Goal: Navigation & Orientation: Find specific page/section

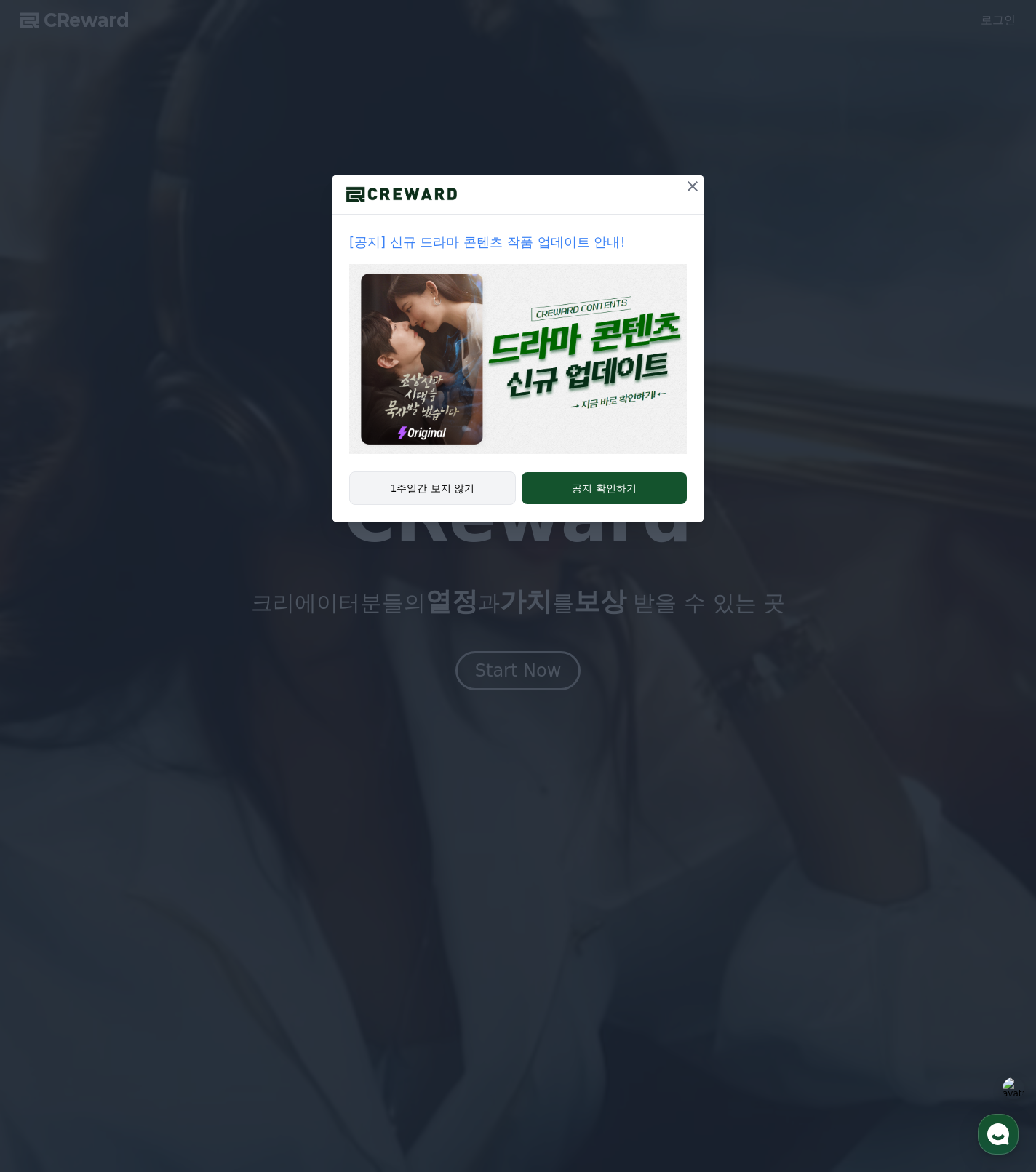
click at [479, 490] on button "1주일간 보지 않기" at bounding box center [432, 487] width 167 height 33
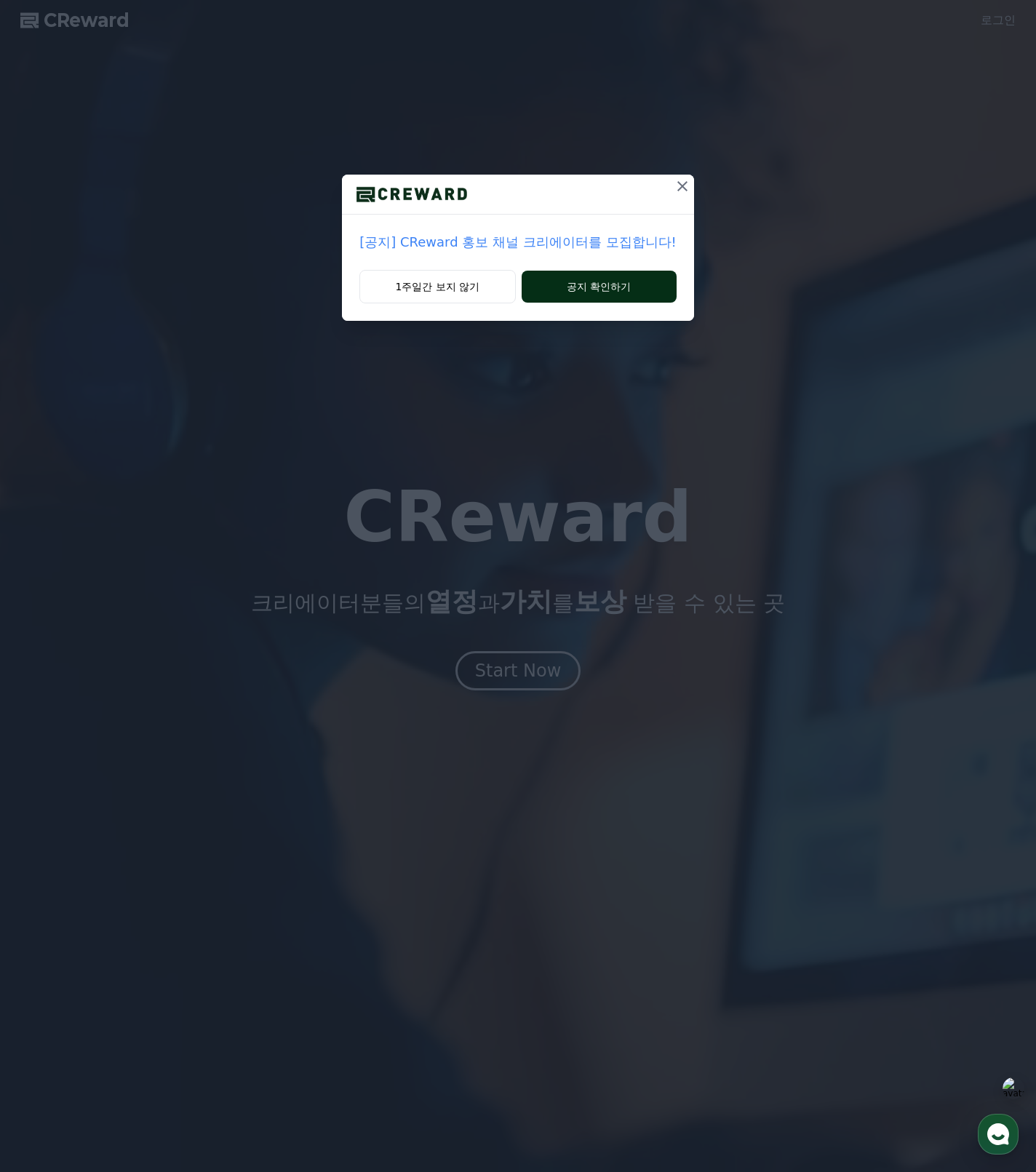
click at [572, 287] on button "공지 확인하기" at bounding box center [599, 286] width 155 height 32
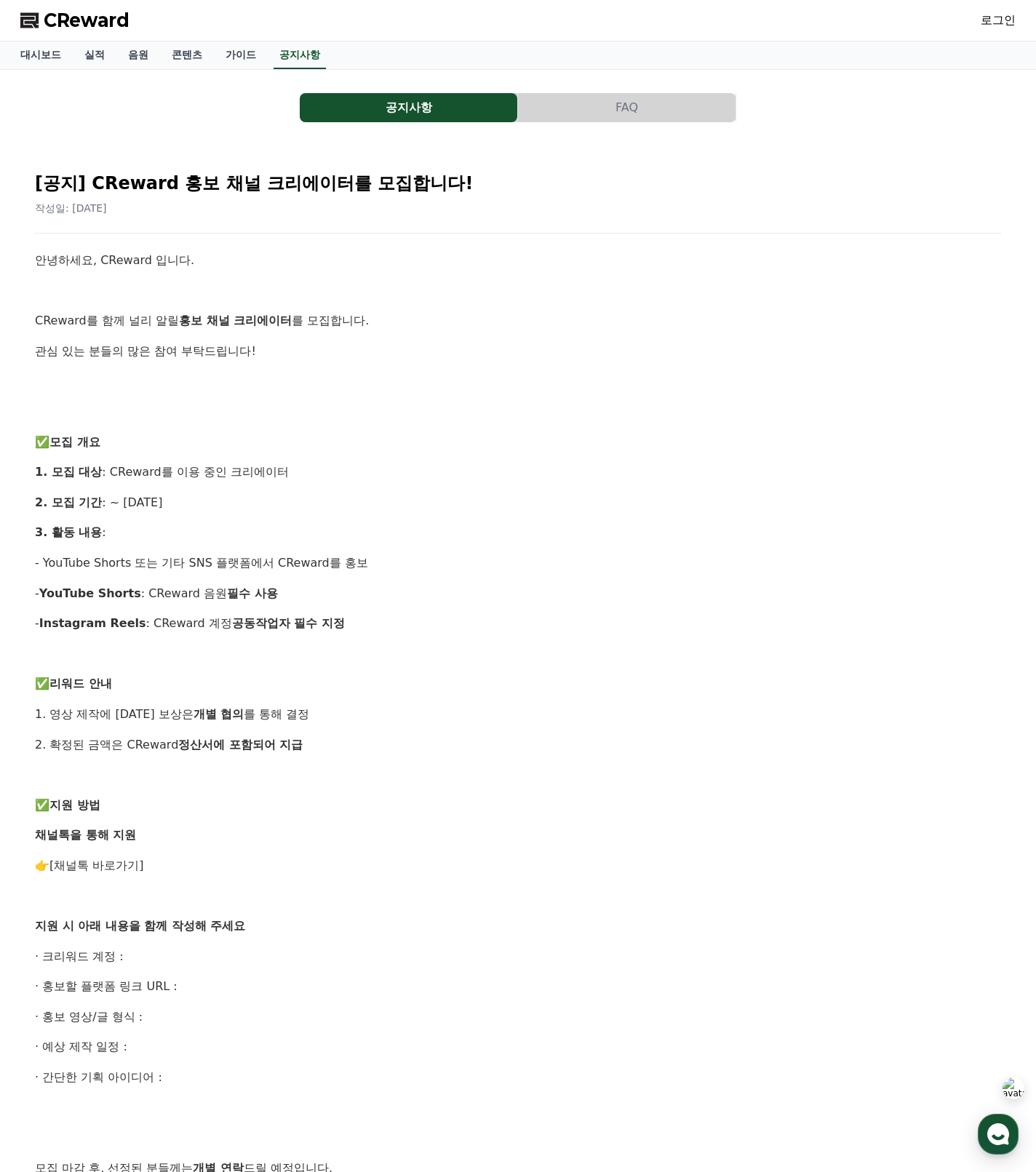
click at [522, 169] on div "[공지] CReward 홍보 채널 크리에이터를 모집합니다! 작성일: 2025-09-05" at bounding box center [518, 187] width 966 height 55
click at [64, 61] on link "대시보드" at bounding box center [41, 55] width 64 height 28
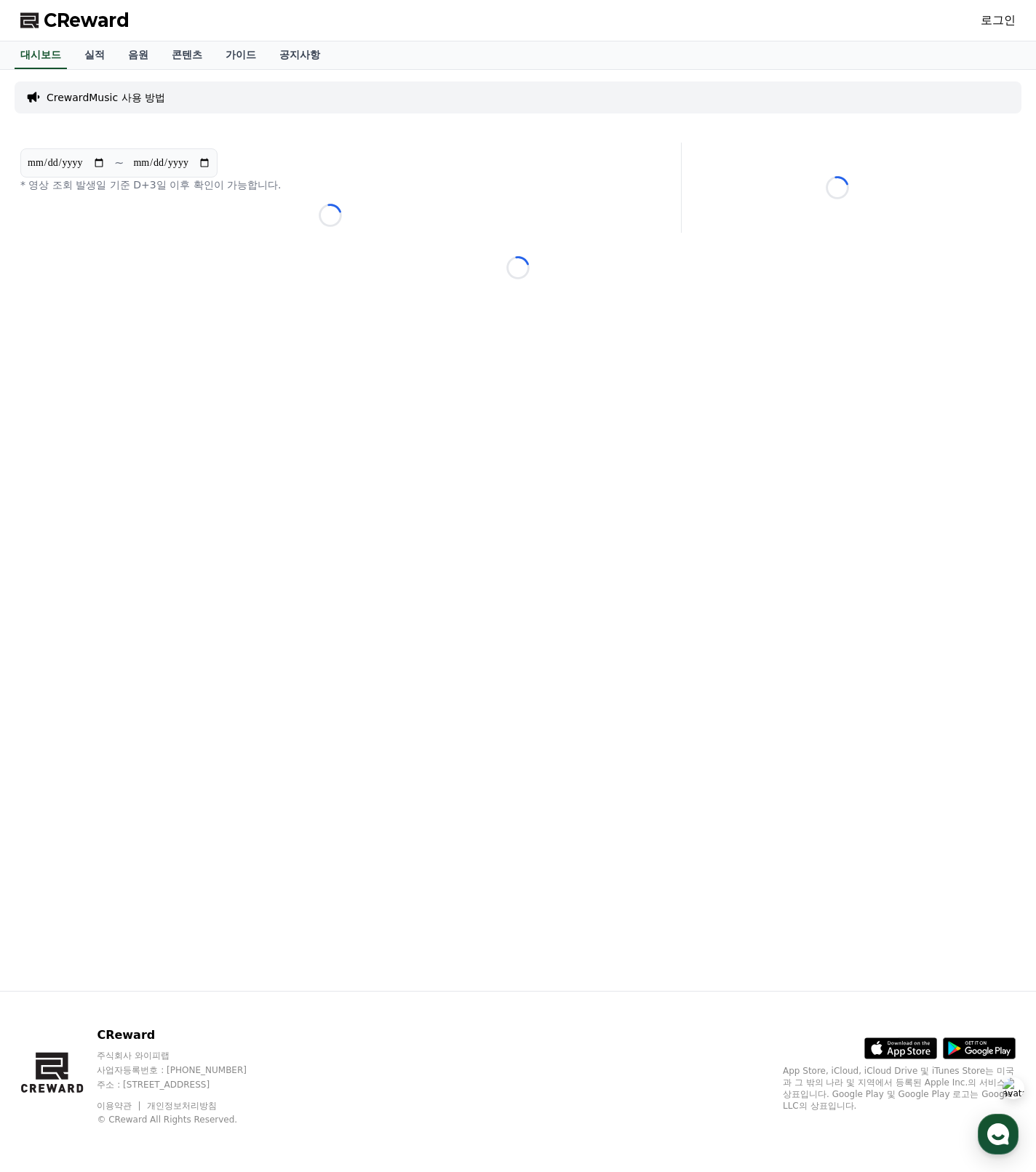
click at [997, 25] on link "로그인" at bounding box center [997, 20] width 35 height 18
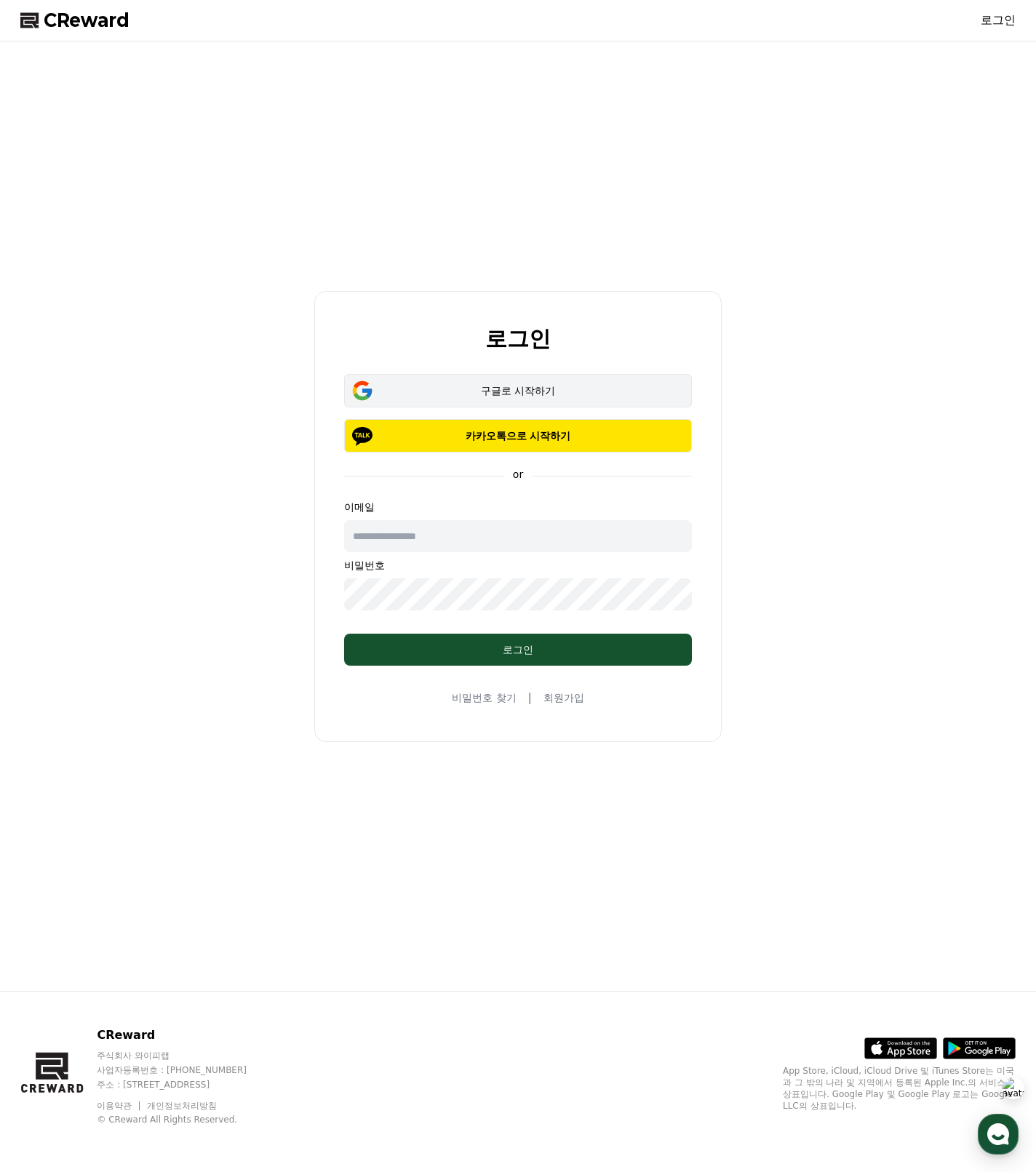
click at [582, 394] on div "구글로 시작하기" at bounding box center [518, 390] width 306 height 14
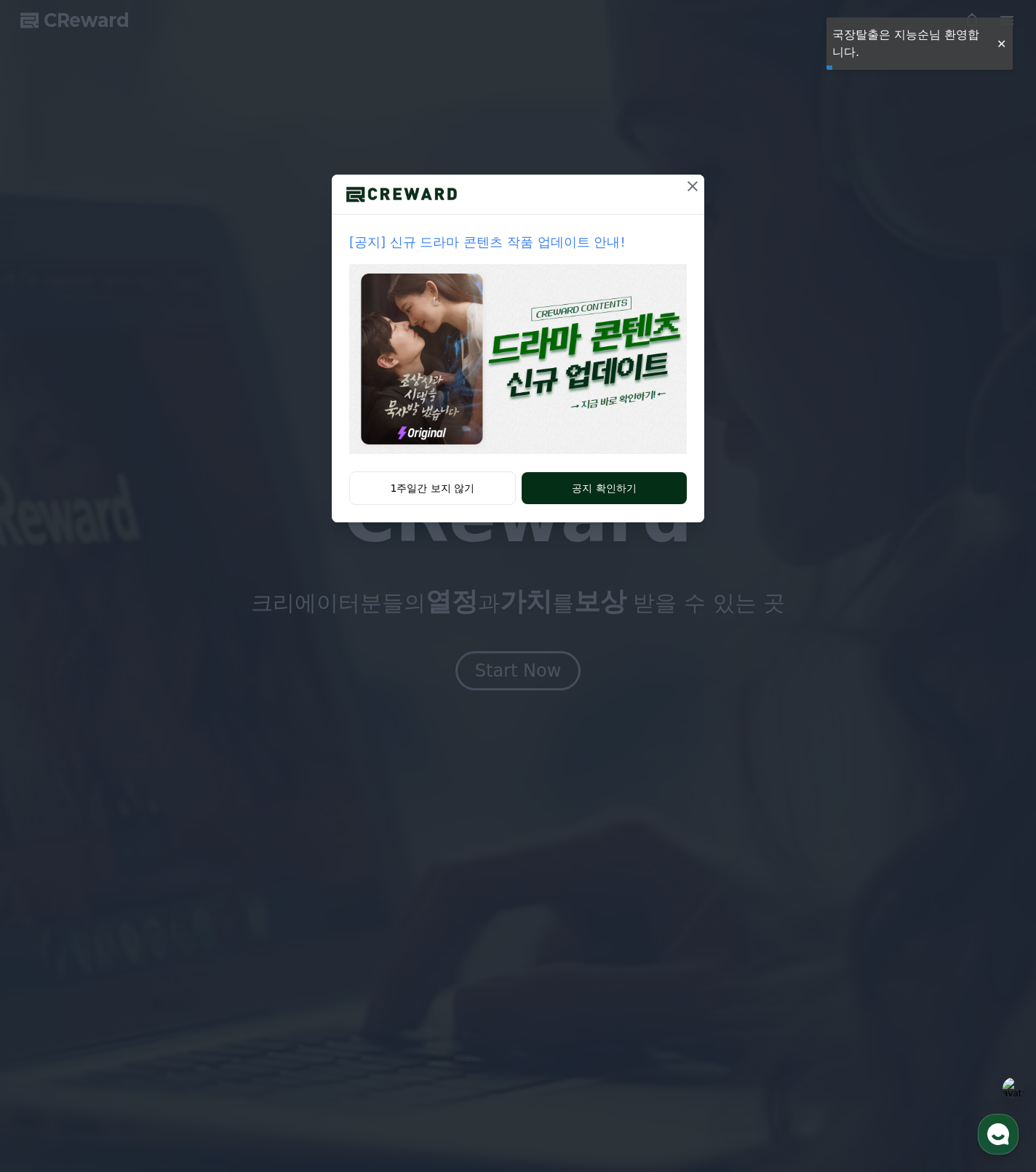
click at [548, 483] on button "공지 확인하기" at bounding box center [604, 488] width 165 height 32
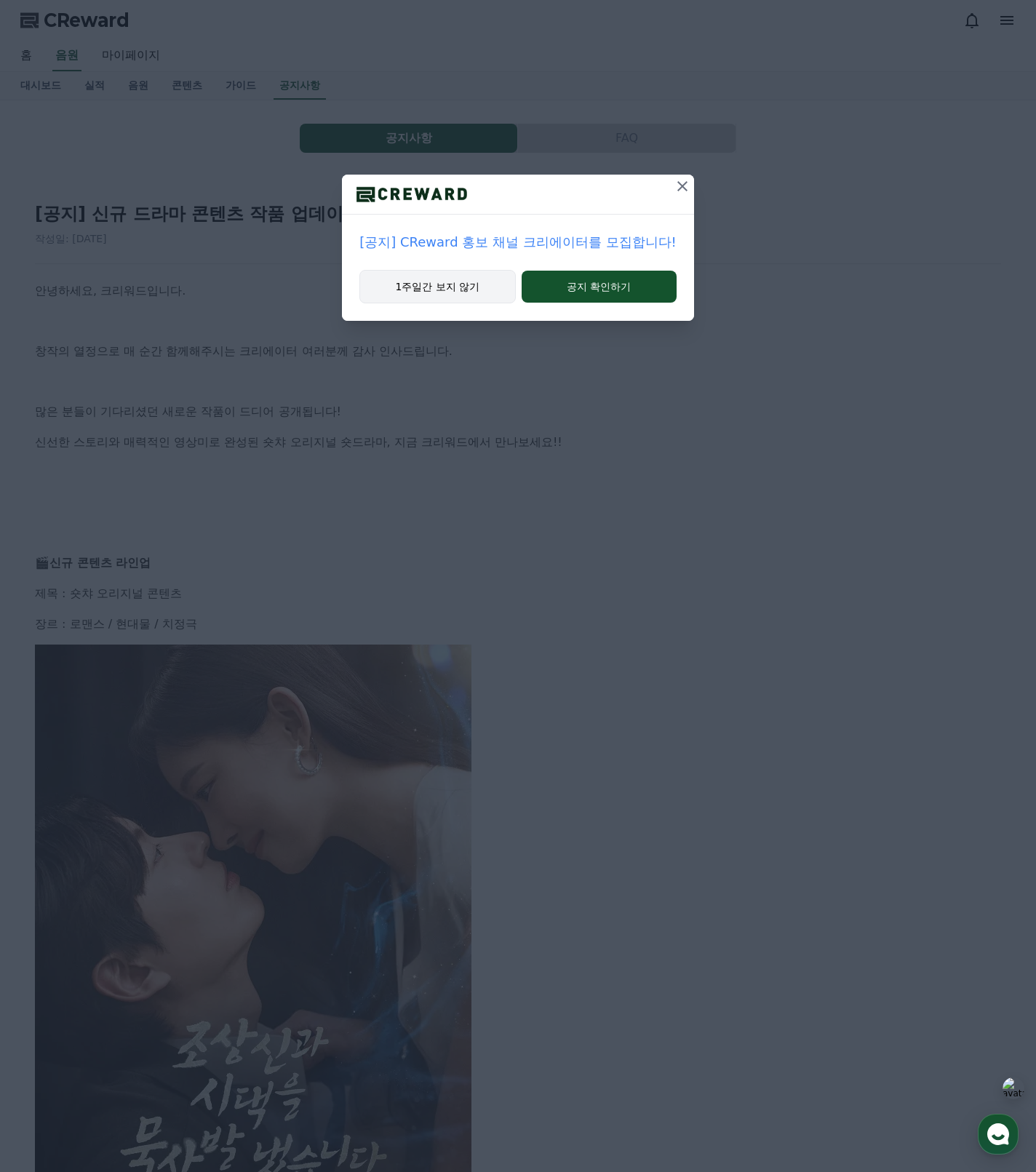
click at [495, 288] on button "1주일간 보지 않기" at bounding box center [437, 286] width 156 height 33
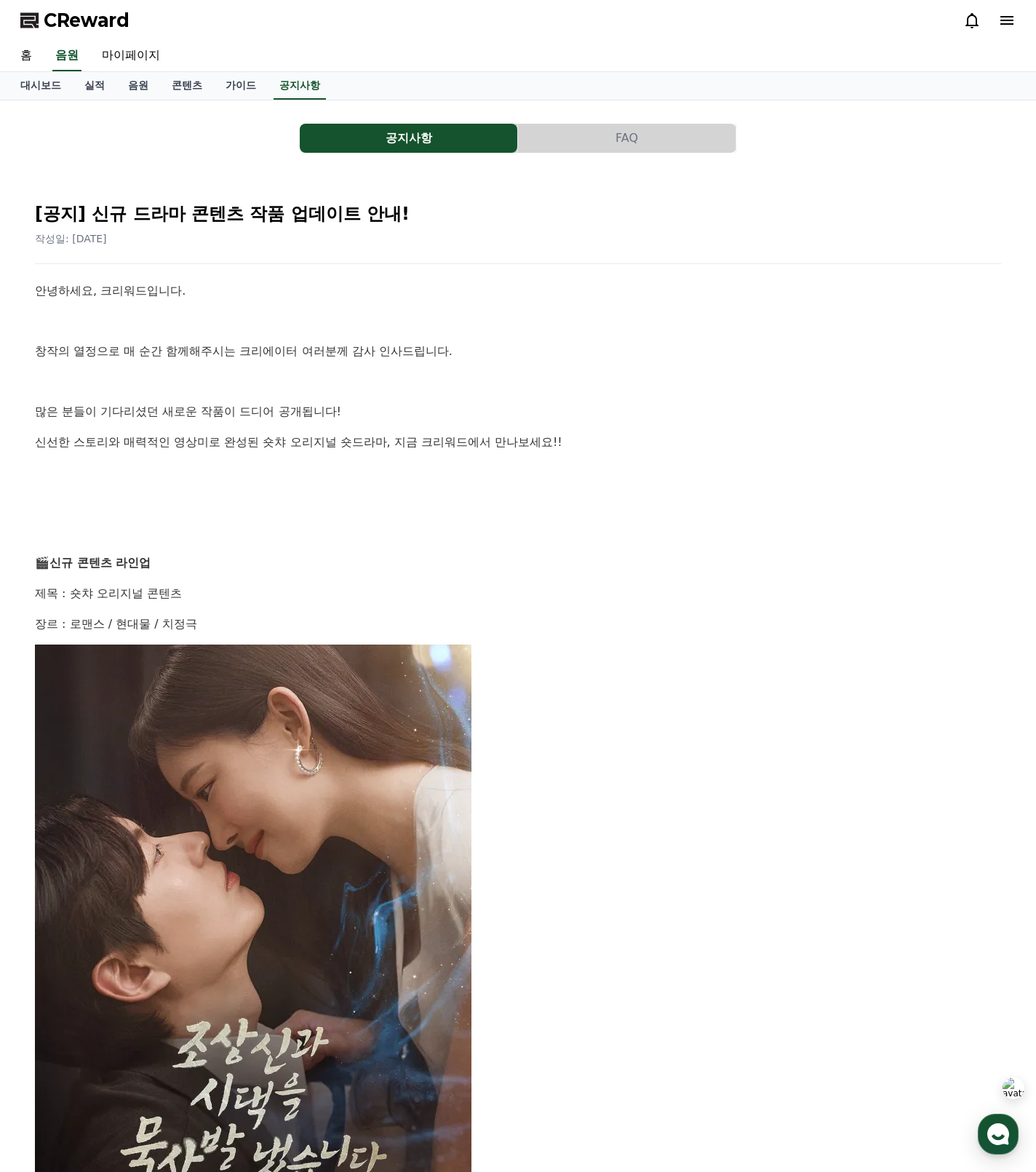
drag, startPoint x: 414, startPoint y: 355, endPoint x: 518, endPoint y: 469, distance: 154.3
click at [414, 356] on p "창작의 열정으로 매 순간 함께해주시는 크리에이터 여러분께 감사 인사드립니다." at bounding box center [518, 352] width 966 height 19
click at [430, 669] on img at bounding box center [252, 968] width 436 height 647
click at [130, 58] on link "마이페이지" at bounding box center [130, 56] width 81 height 31
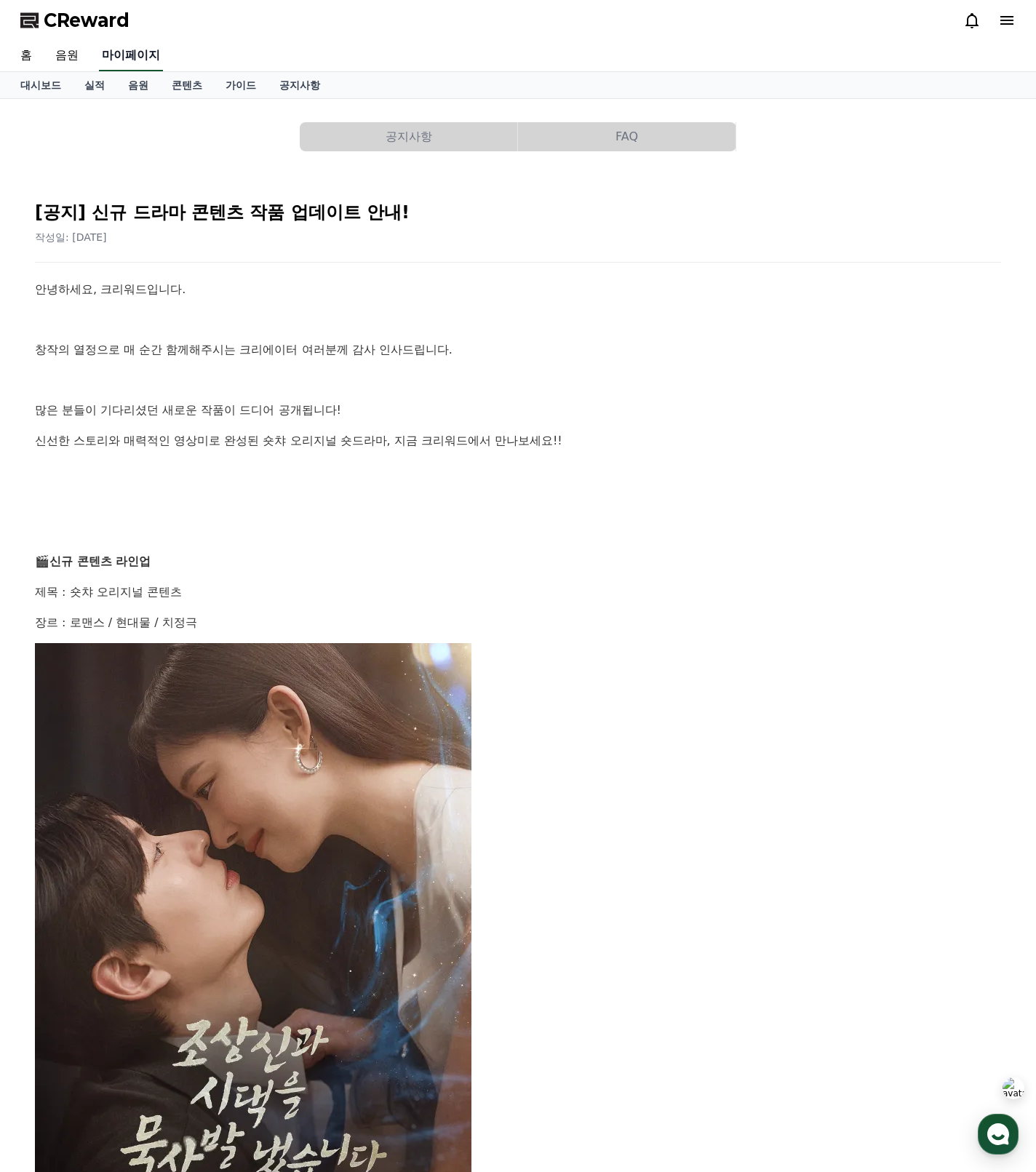
select select "**********"
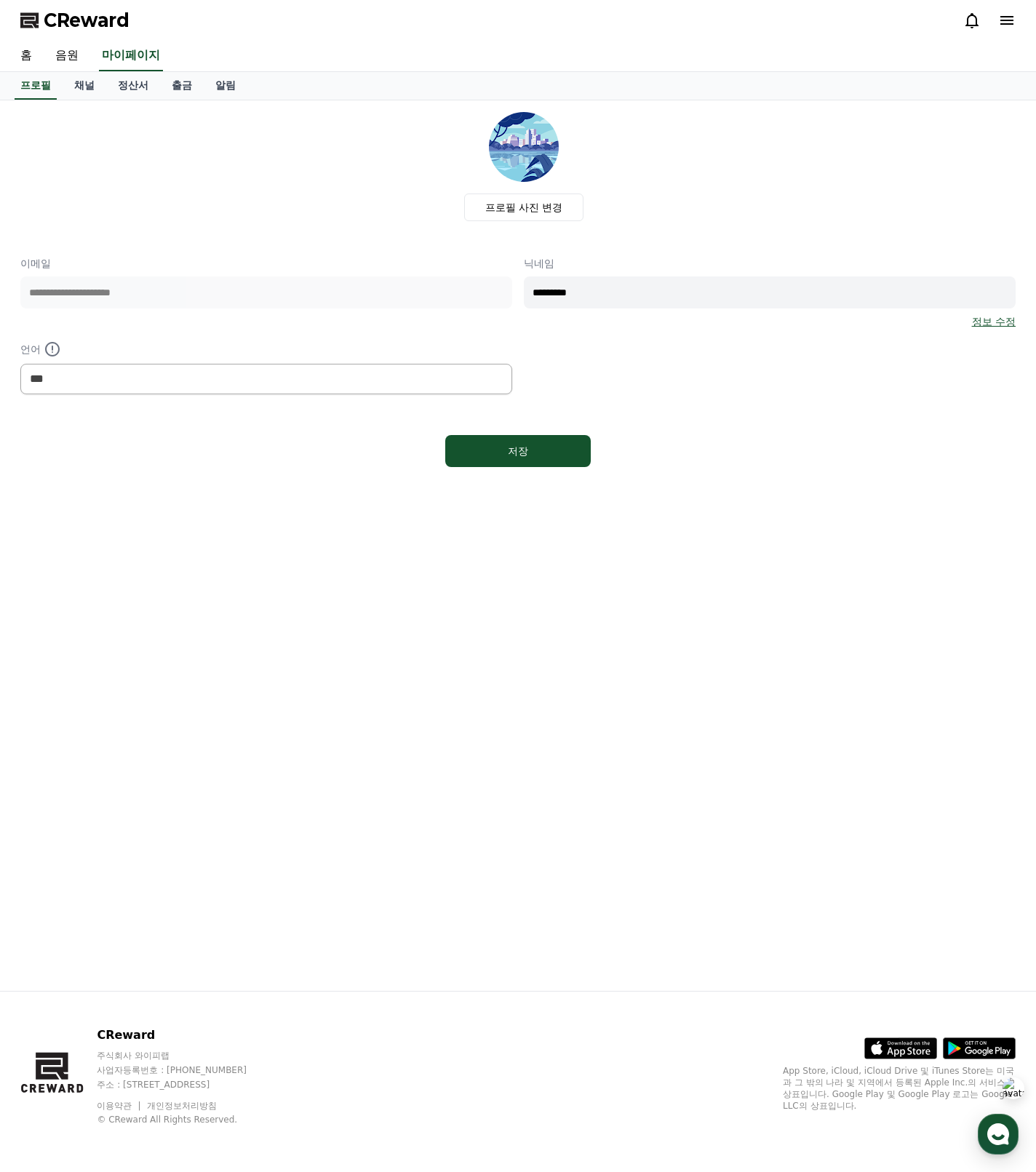
click at [120, 127] on div "프로필 사진 변경" at bounding box center [524, 166] width 983 height 109
click at [71, 57] on link "음원" at bounding box center [67, 56] width 47 height 31
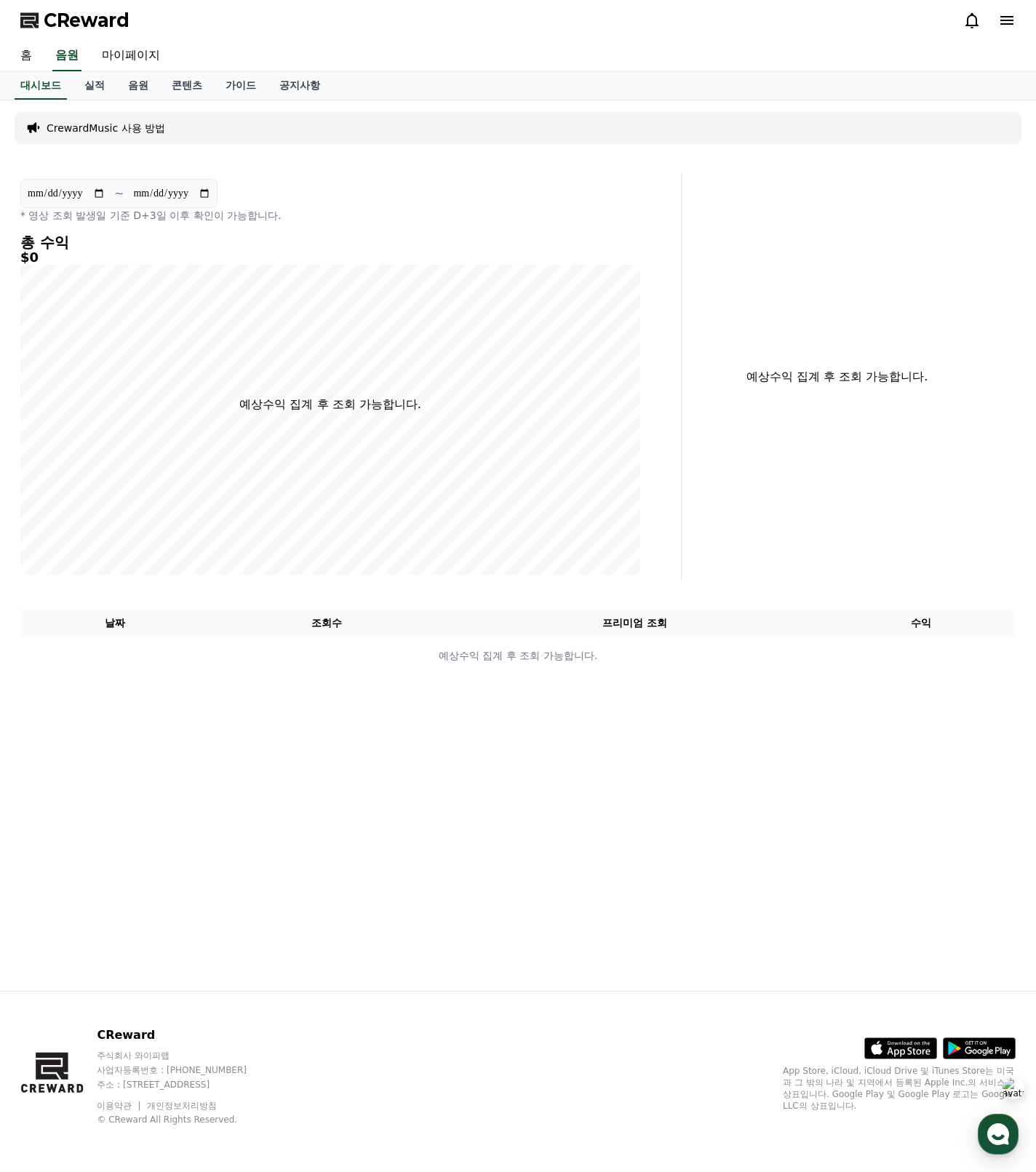
click at [28, 56] on link "홈" at bounding box center [25, 56] width 35 height 31
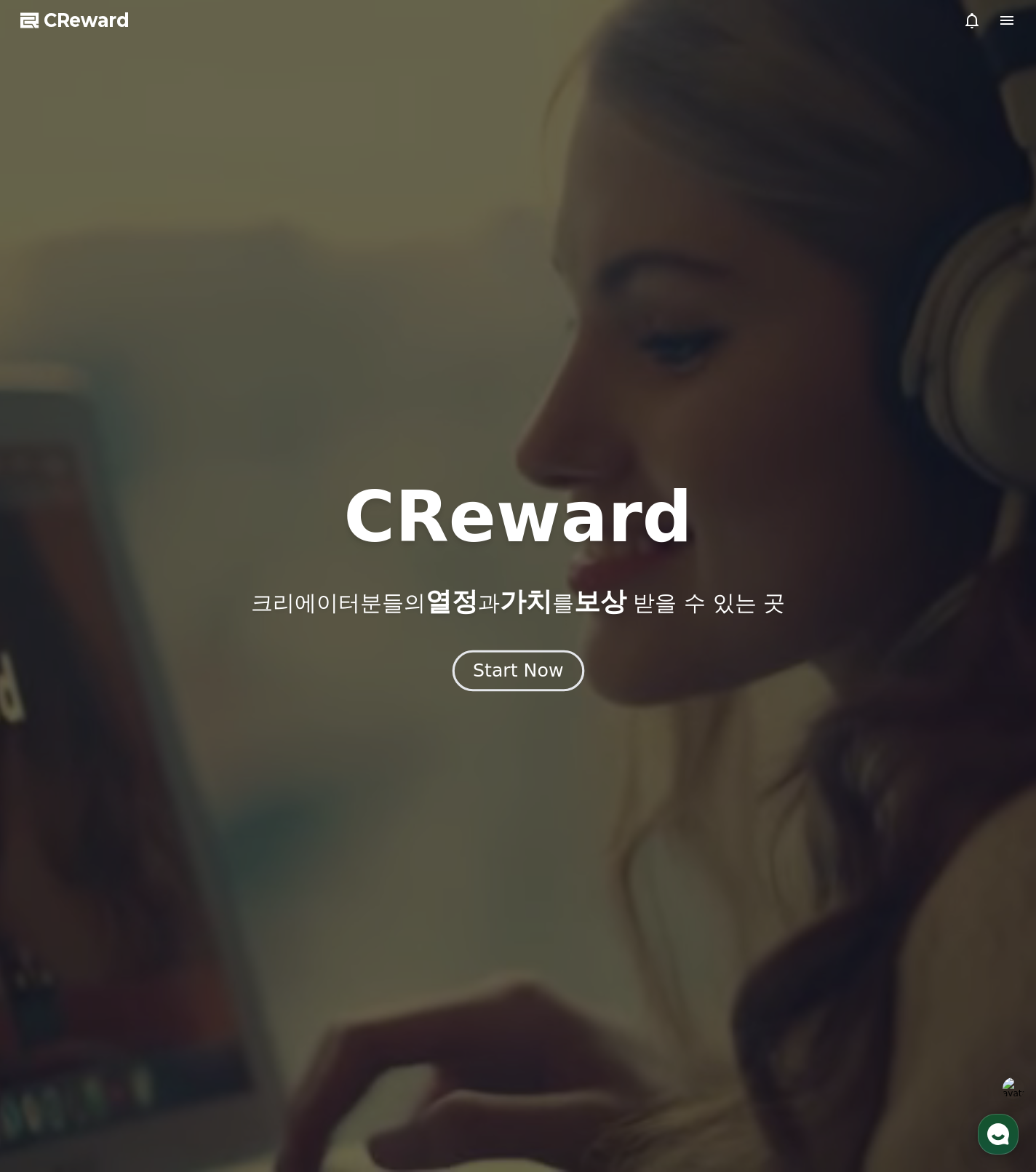
click at [494, 671] on div "Start Now" at bounding box center [518, 670] width 90 height 25
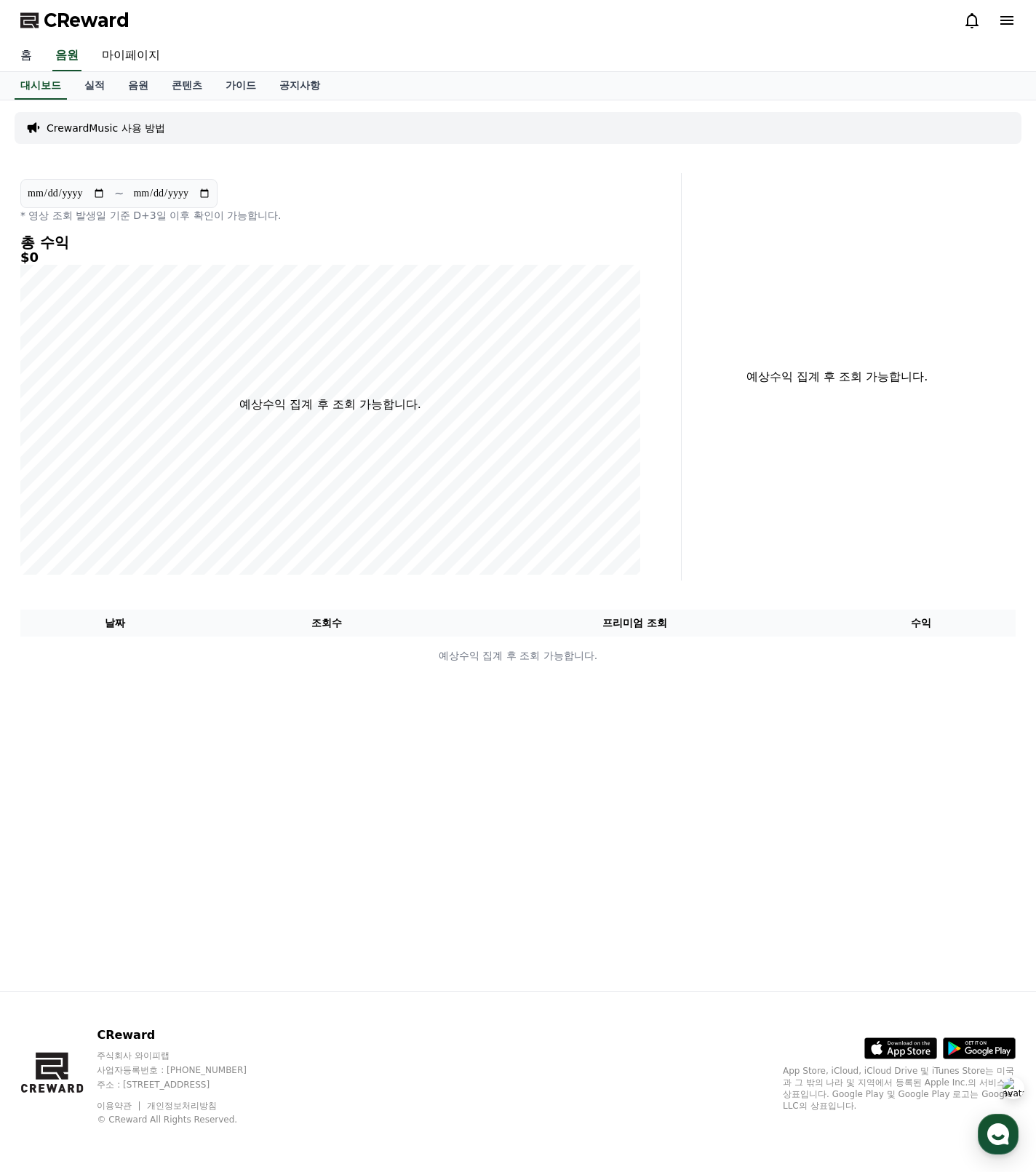
click at [26, 57] on link "홈" at bounding box center [25, 56] width 35 height 31
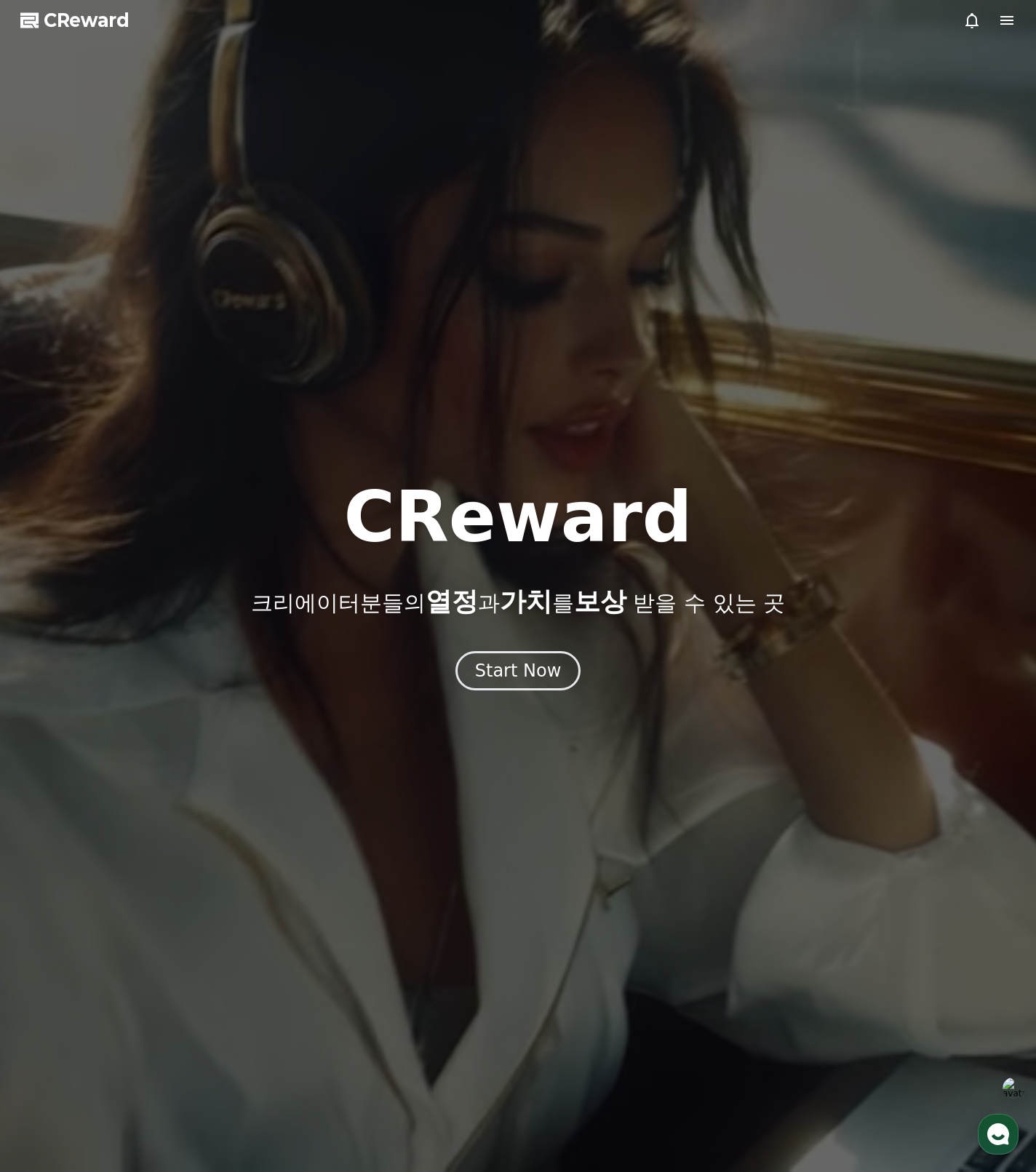
click at [1002, 21] on icon at bounding box center [1006, 20] width 13 height 8
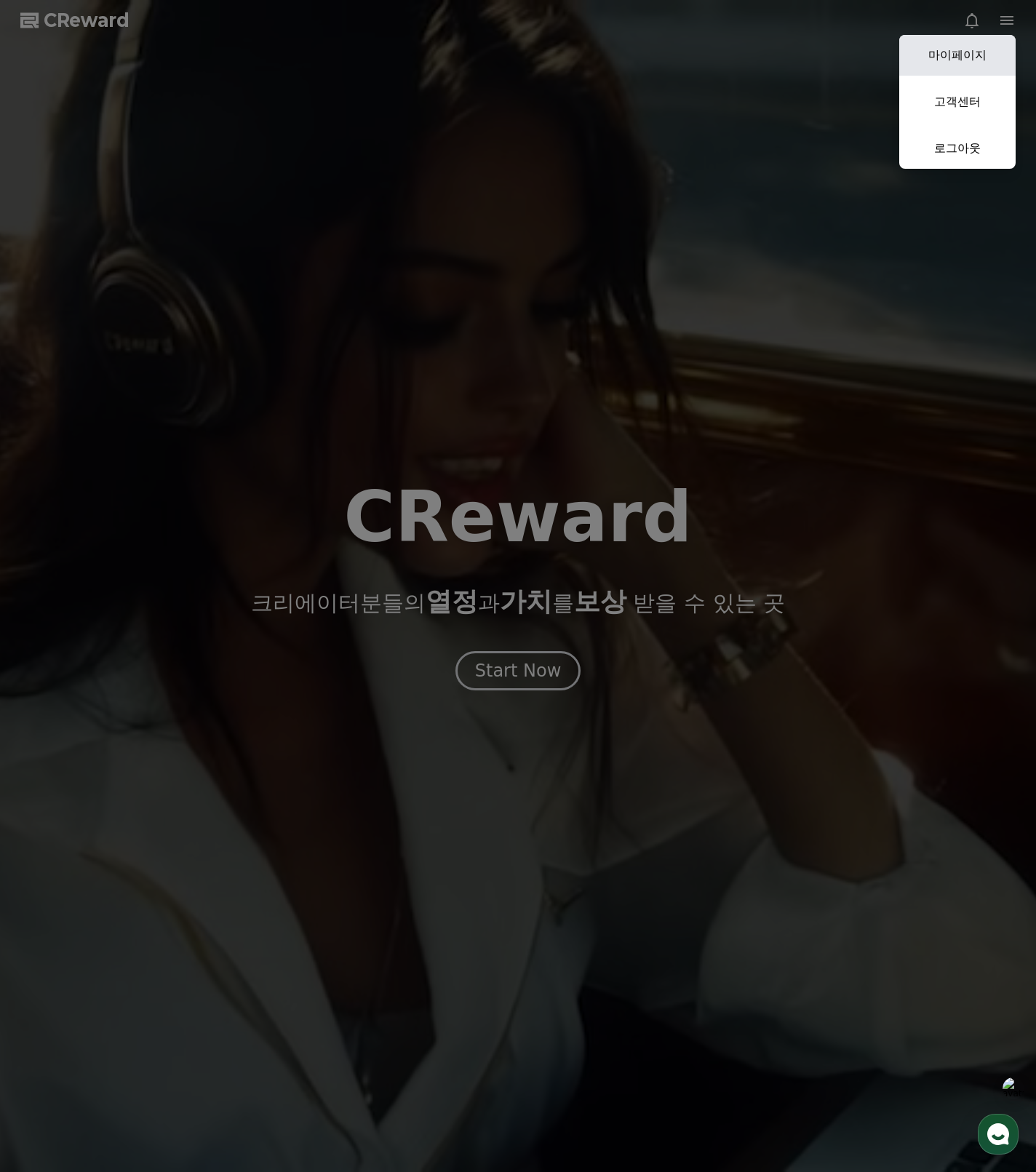
click at [981, 53] on link "마이페이지" at bounding box center [956, 55] width 116 height 41
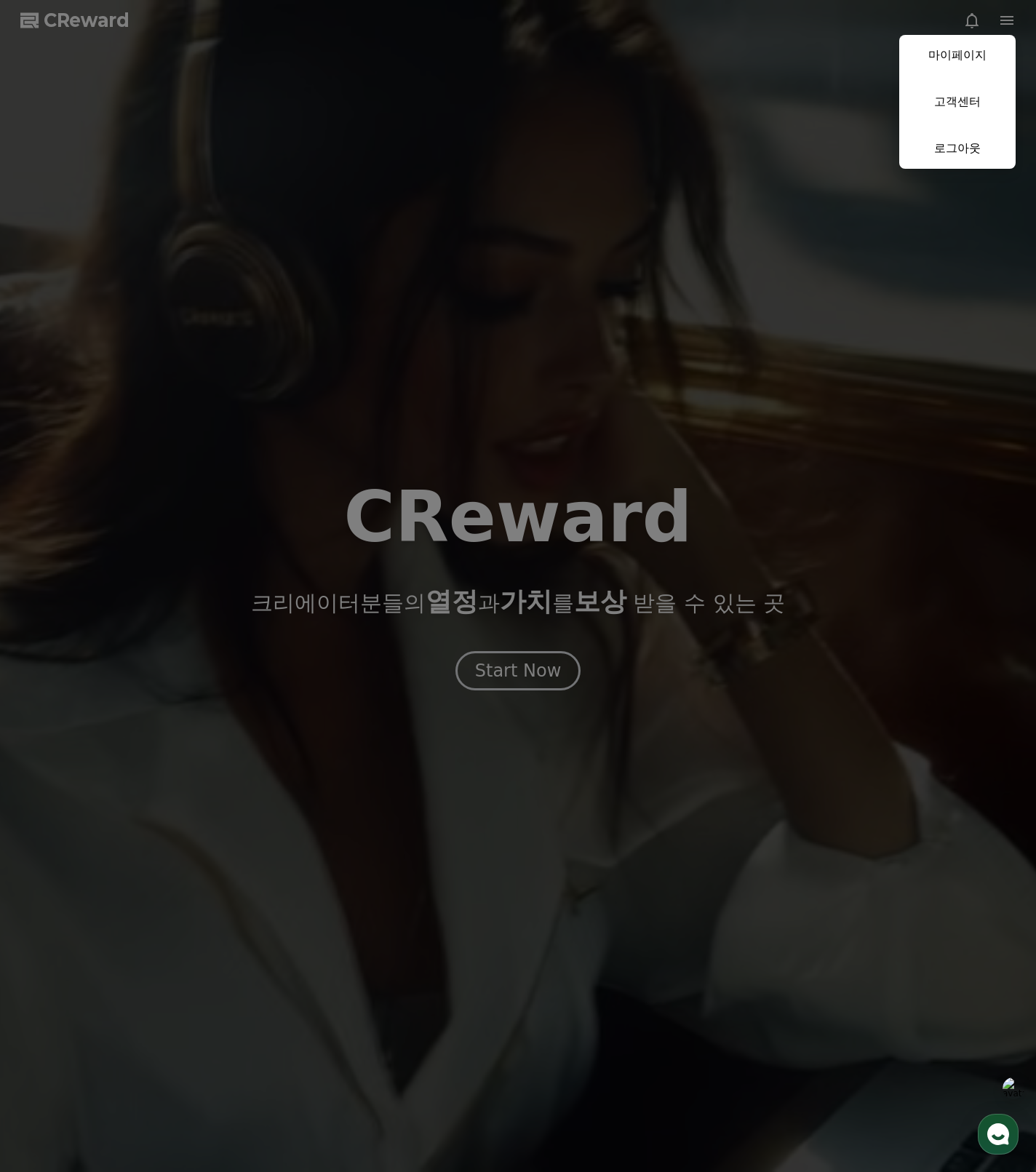
select select "**********"
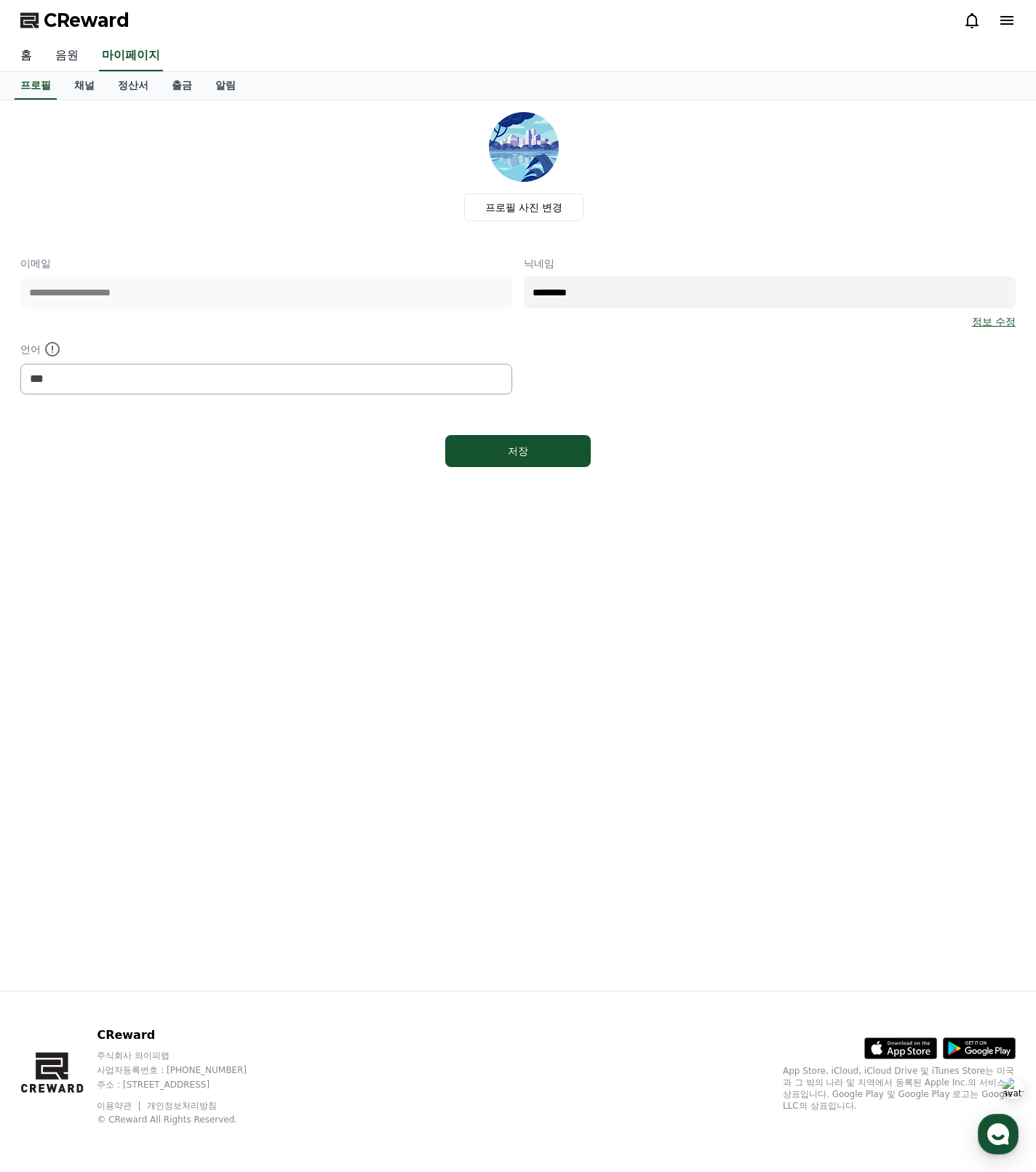
click at [69, 56] on link "음원" at bounding box center [67, 56] width 47 height 31
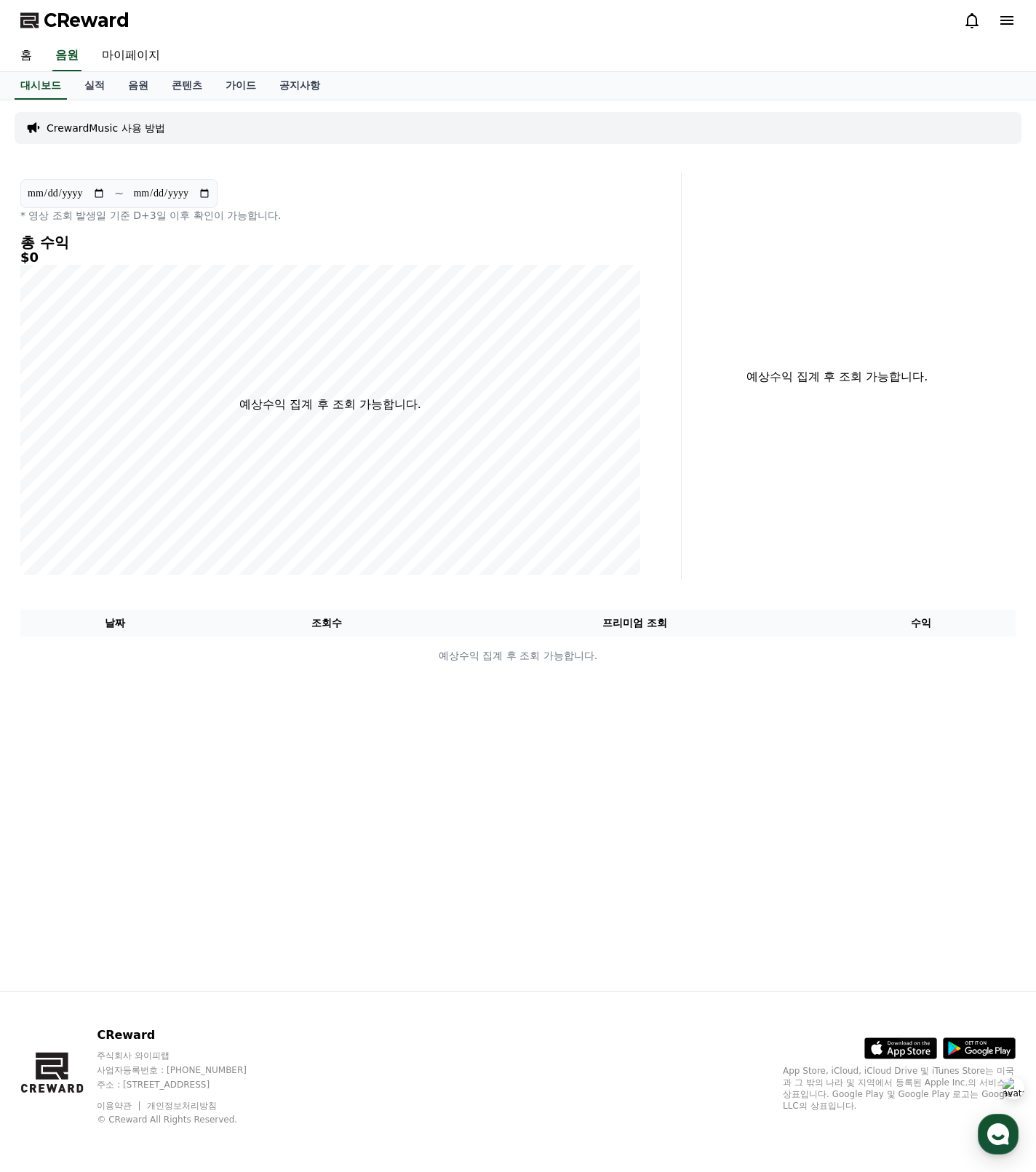
click at [75, 126] on p "CrewardMusic 사용 방법" at bounding box center [106, 128] width 119 height 14
